Goal: Communication & Community: Participate in discussion

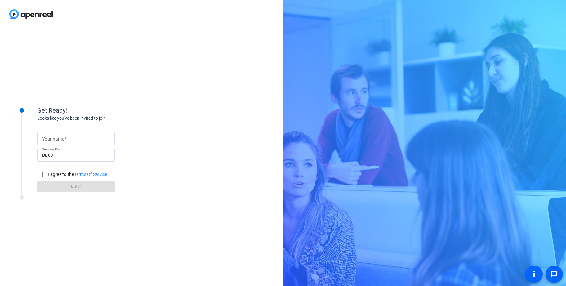
click at [102, 135] on input "Your name" at bounding box center [76, 138] width 68 height 7
type input "[PERSON_NAME]"
click at [139, 87] on div "Get Ready! Looks like you've been invited to join Your name [PERSON_NAME] Sessi…" at bounding box center [141, 157] width 283 height 258
click at [54, 170] on div "I agree to the Terms Of Service" at bounding box center [70, 174] width 73 height 12
click at [54, 172] on label "I agree to the Terms Of Service" at bounding box center [77, 174] width 61 height 6
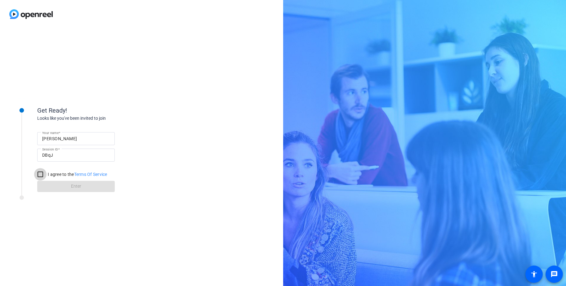
click at [47, 172] on input "I agree to the Terms Of Service" at bounding box center [40, 174] width 12 height 12
checkbox input "true"
click at [66, 183] on span at bounding box center [76, 186] width 78 height 15
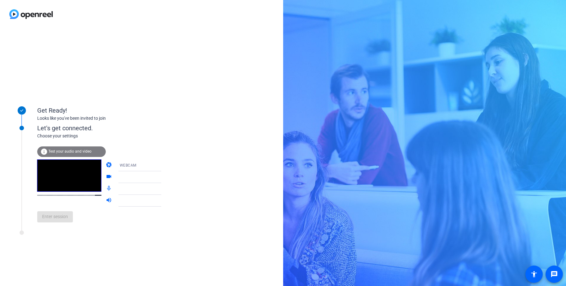
click at [202, 90] on div "Get Ready! Looks like you've been invited to join Let's get connected. Choose y…" at bounding box center [141, 157] width 283 height 258
click at [164, 189] on icon at bounding box center [167, 188] width 7 height 7
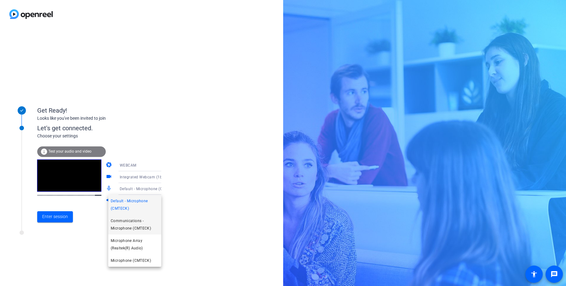
click at [144, 224] on span "Communications - Microphone (CMTECK)" at bounding box center [135, 224] width 48 height 15
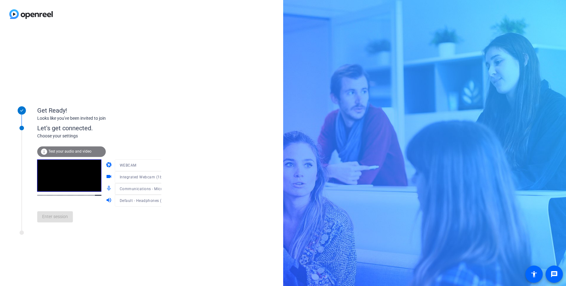
click at [191, 211] on div "Get Ready! Looks like you've been invited to join Let's get connected. Choose y…" at bounding box center [141, 157] width 283 height 258
click at [146, 178] on span "Integrated Webcam (1bcf:2ba0)" at bounding box center [149, 176] width 58 height 5
click at [186, 175] on div at bounding box center [283, 143] width 566 height 286
click at [146, 166] on div "WEBCAM" at bounding box center [143, 165] width 47 height 8
click at [175, 151] on div at bounding box center [283, 143] width 566 height 286
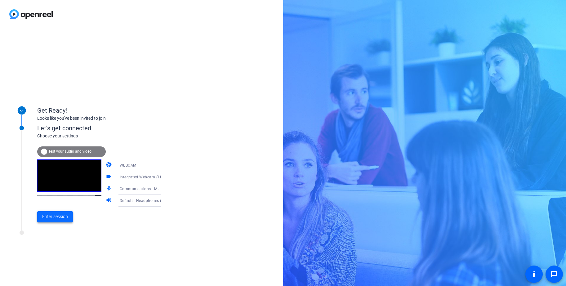
click at [57, 216] on span "Enter session" at bounding box center [55, 216] width 26 height 7
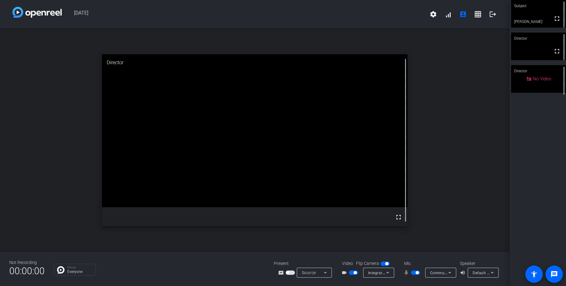
click at [356, 273] on span "button" at bounding box center [354, 272] width 3 height 3
click at [449, 167] on div "open_in_new Director fullscreen" at bounding box center [254, 140] width 509 height 223
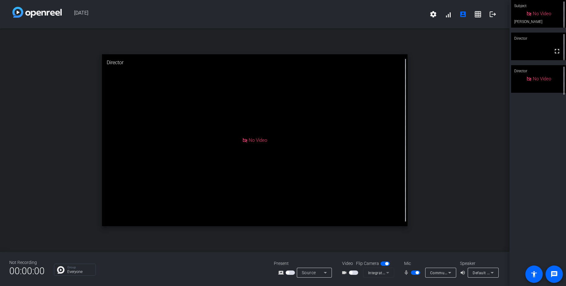
click at [437, 144] on div "open_in_new Director No Video" at bounding box center [254, 140] width 509 height 223
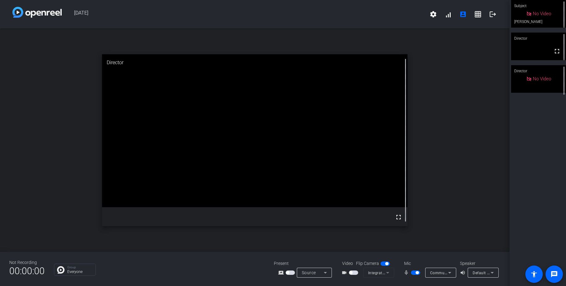
click at [475, 148] on div "open_in_new Director fullscreen" at bounding box center [254, 140] width 509 height 223
click at [472, 123] on div "open_in_new Director fullscreen" at bounding box center [254, 140] width 509 height 223
drag, startPoint x: 381, startPoint y: 129, endPoint x: 373, endPoint y: 129, distance: 8.1
click at [381, 128] on video at bounding box center [255, 130] width 306 height 153
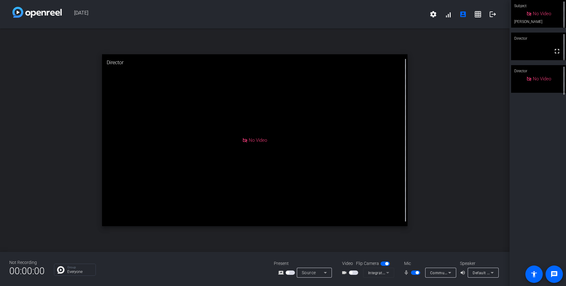
click at [456, 153] on div "open_in_new Director No Video" at bounding box center [254, 140] width 509 height 223
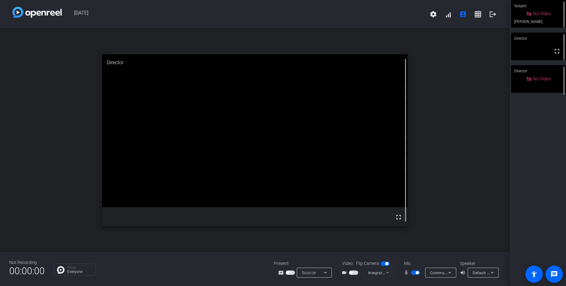
drag, startPoint x: 448, startPoint y: 199, endPoint x: 393, endPoint y: 227, distance: 61.4
click at [448, 199] on div "open_in_new Director fullscreen" at bounding box center [254, 140] width 509 height 223
click at [291, 273] on span "button" at bounding box center [290, 272] width 9 height 4
click at [224, 189] on video at bounding box center [255, 130] width 306 height 153
click at [325, 272] on icon at bounding box center [325, 273] width 3 height 2
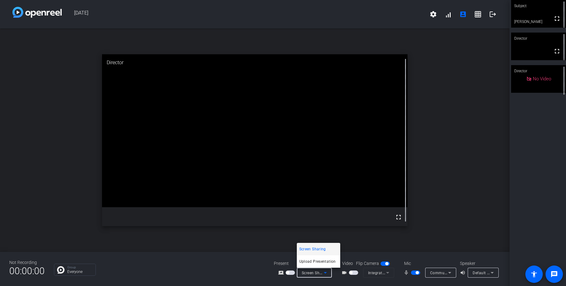
click at [445, 204] on div at bounding box center [283, 143] width 566 height 286
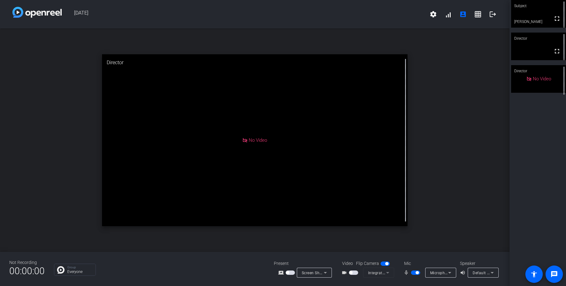
click at [493, 162] on div "open_in_new Director No Video" at bounding box center [254, 140] width 509 height 223
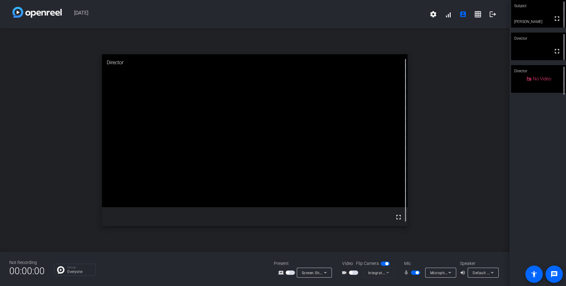
click at [477, 175] on div "open_in_new Director fullscreen" at bounding box center [254, 140] width 509 height 223
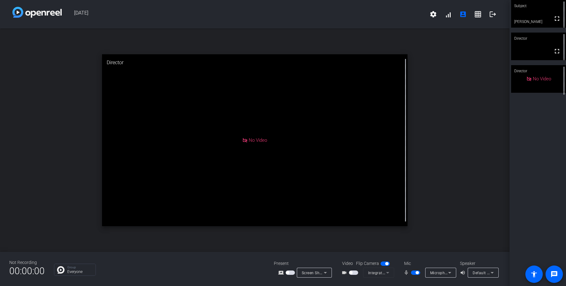
click at [273, 176] on div "No Video" at bounding box center [255, 140] width 306 height 172
click at [293, 272] on span "button" at bounding box center [290, 272] width 9 height 4
click at [483, 165] on div "open_in_new Director No Video" at bounding box center [254, 140] width 509 height 223
click at [171, 269] on div "Group Everyone" at bounding box center [159, 270] width 211 height 12
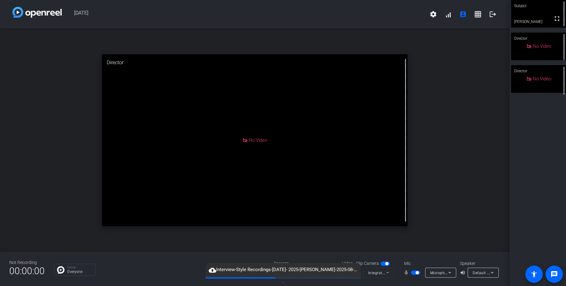
click at [426, 143] on div "open_in_new Director No Video" at bounding box center [254, 140] width 509 height 223
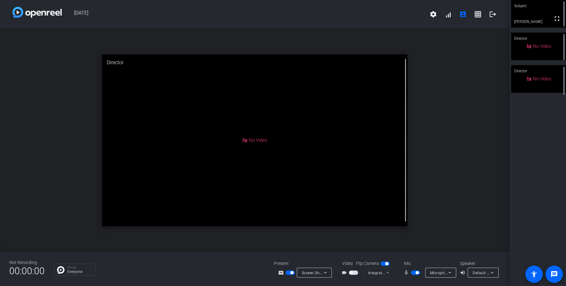
drag, startPoint x: 51, startPoint y: 163, endPoint x: 91, endPoint y: 180, distance: 42.9
click at [51, 163] on div "open_in_new Director No Video" at bounding box center [254, 140] width 509 height 223
click at [319, 272] on span "Screen Sharing" at bounding box center [315, 272] width 27 height 5
click at [381, 239] on div at bounding box center [283, 143] width 566 height 286
click at [313, 271] on span "Screen Sharing" at bounding box center [315, 272] width 27 height 5
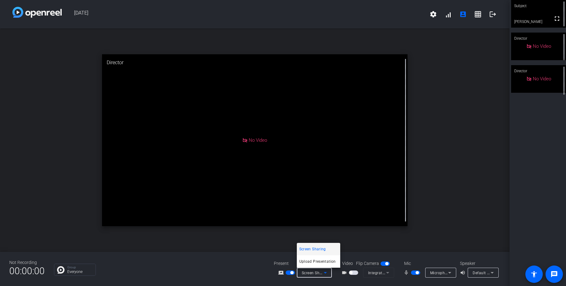
click at [355, 231] on div at bounding box center [283, 143] width 566 height 286
click at [438, 163] on div "open_in_new Director No Video" at bounding box center [254, 140] width 509 height 223
click at [290, 274] on span "button" at bounding box center [290, 272] width 9 height 4
click at [290, 273] on span "button" at bounding box center [290, 272] width 9 height 4
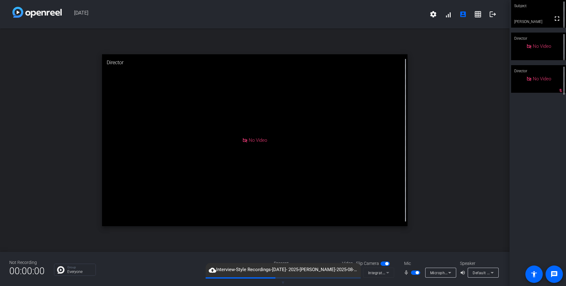
click at [526, 146] on div "Subject fullscreen [PERSON_NAME] Director No Video Director No Video mic_off_ou…" at bounding box center [537, 143] width 56 height 286
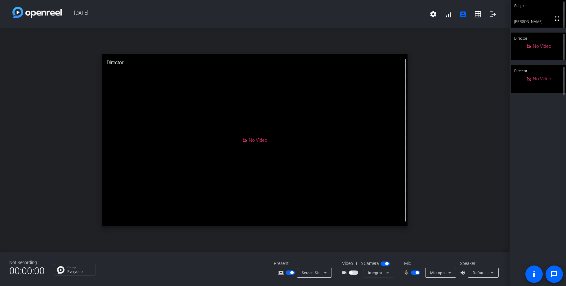
click at [290, 274] on span "button" at bounding box center [290, 272] width 9 height 4
click at [476, 158] on div "open_in_new Director No Video" at bounding box center [254, 140] width 509 height 223
click at [493, 14] on mat-icon "logout" at bounding box center [492, 14] width 7 height 7
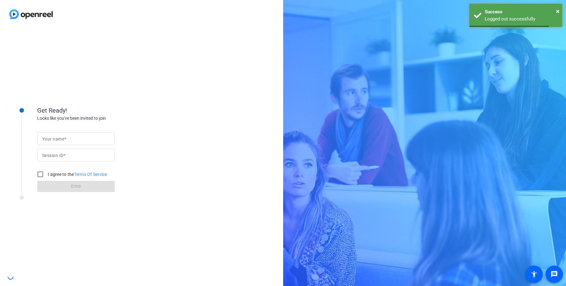
click at [192, 133] on div "Get Ready! Looks like you've been invited to join Your name Session ID I agree …" at bounding box center [141, 157] width 283 height 258
